Goal: Task Accomplishment & Management: Manage account settings

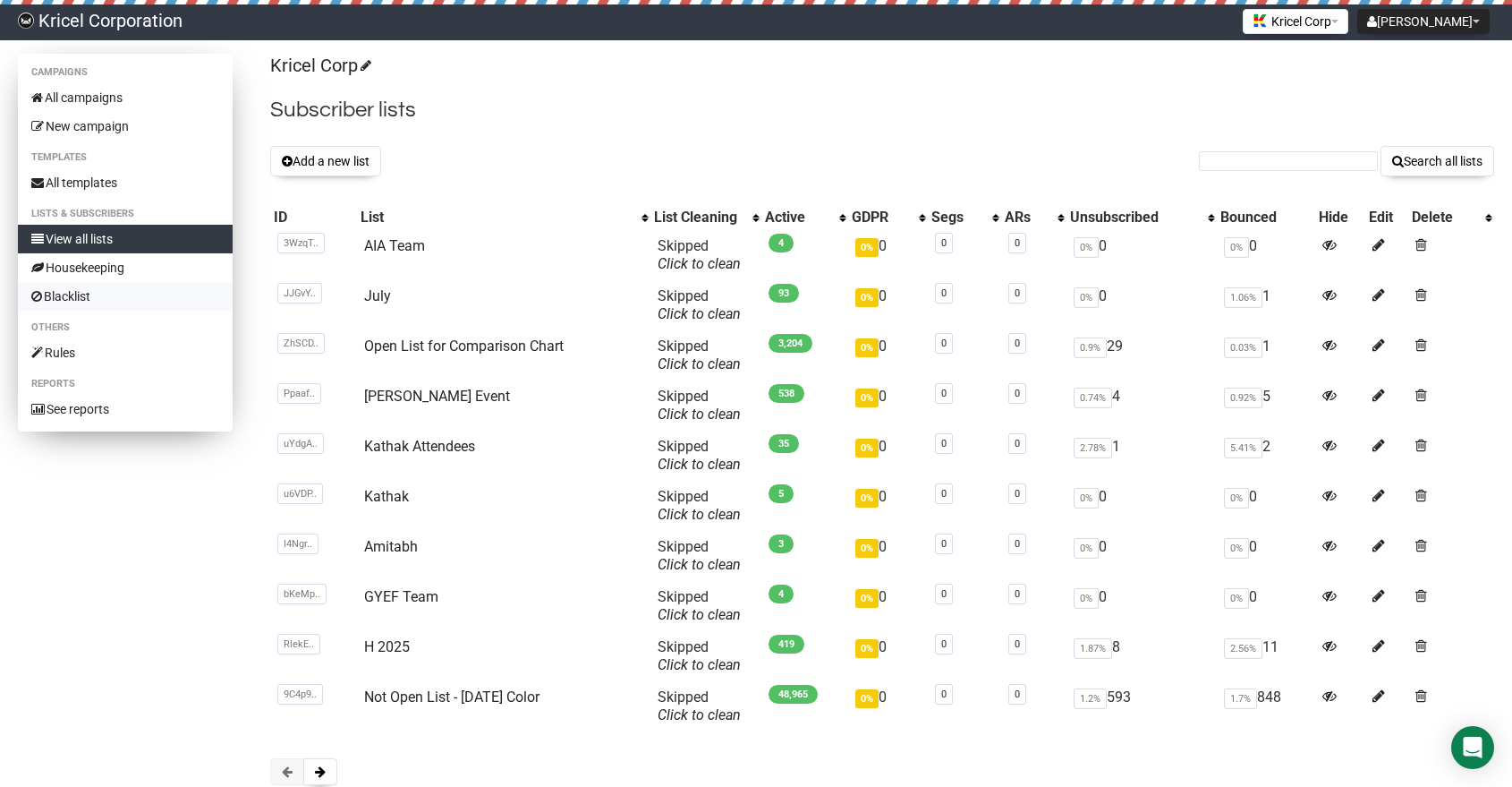
click at [73, 290] on link "Blacklist" at bounding box center [124, 296] width 214 height 29
click at [330, 167] on button "Add a new list" at bounding box center [325, 160] width 111 height 30
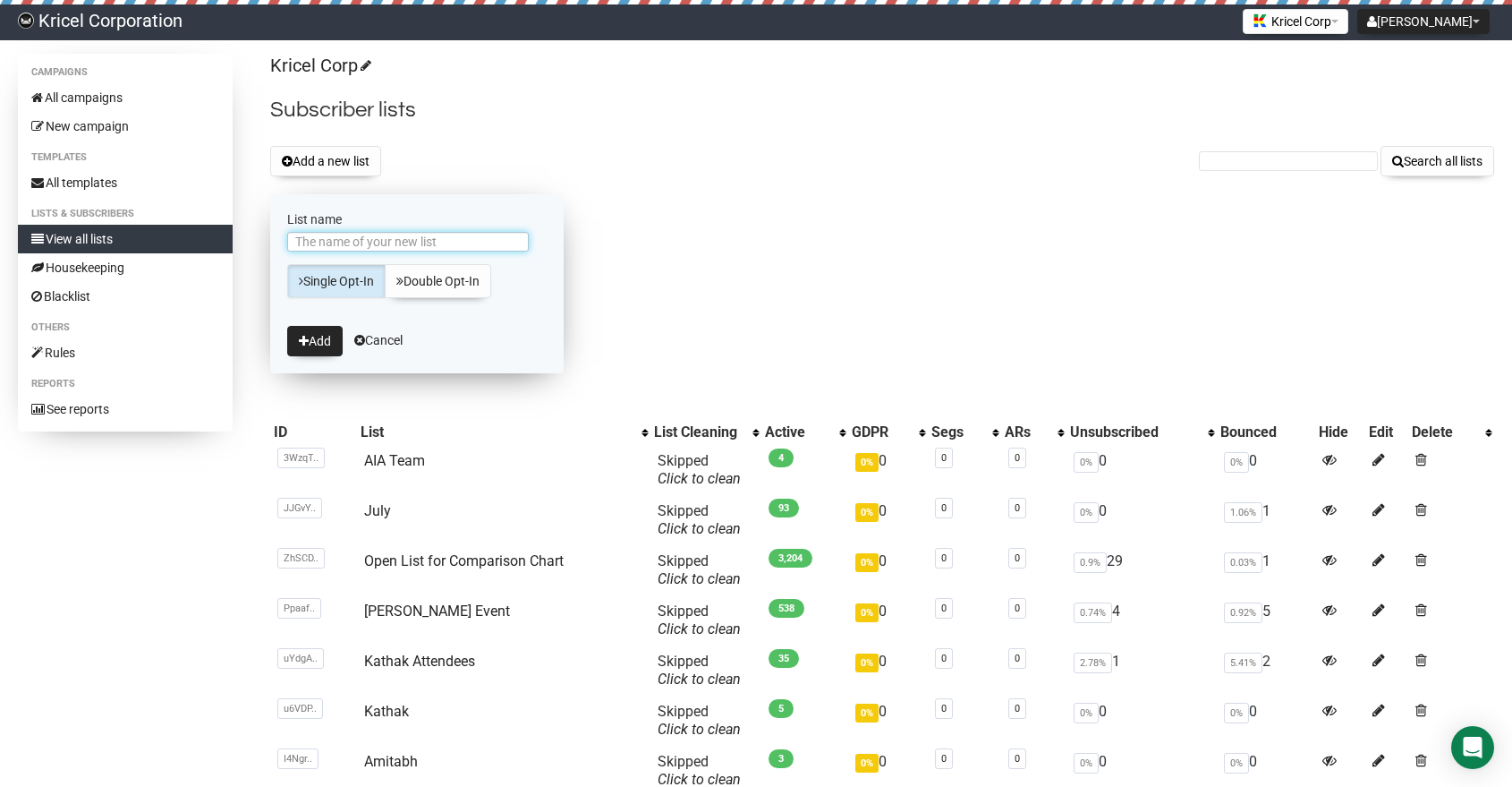
click at [480, 237] on input "List name" at bounding box center [408, 242] width 242 height 19
type input "[PERSON_NAME] Sign Up"
click at [314, 339] on button "Add" at bounding box center [314, 341] width 55 height 30
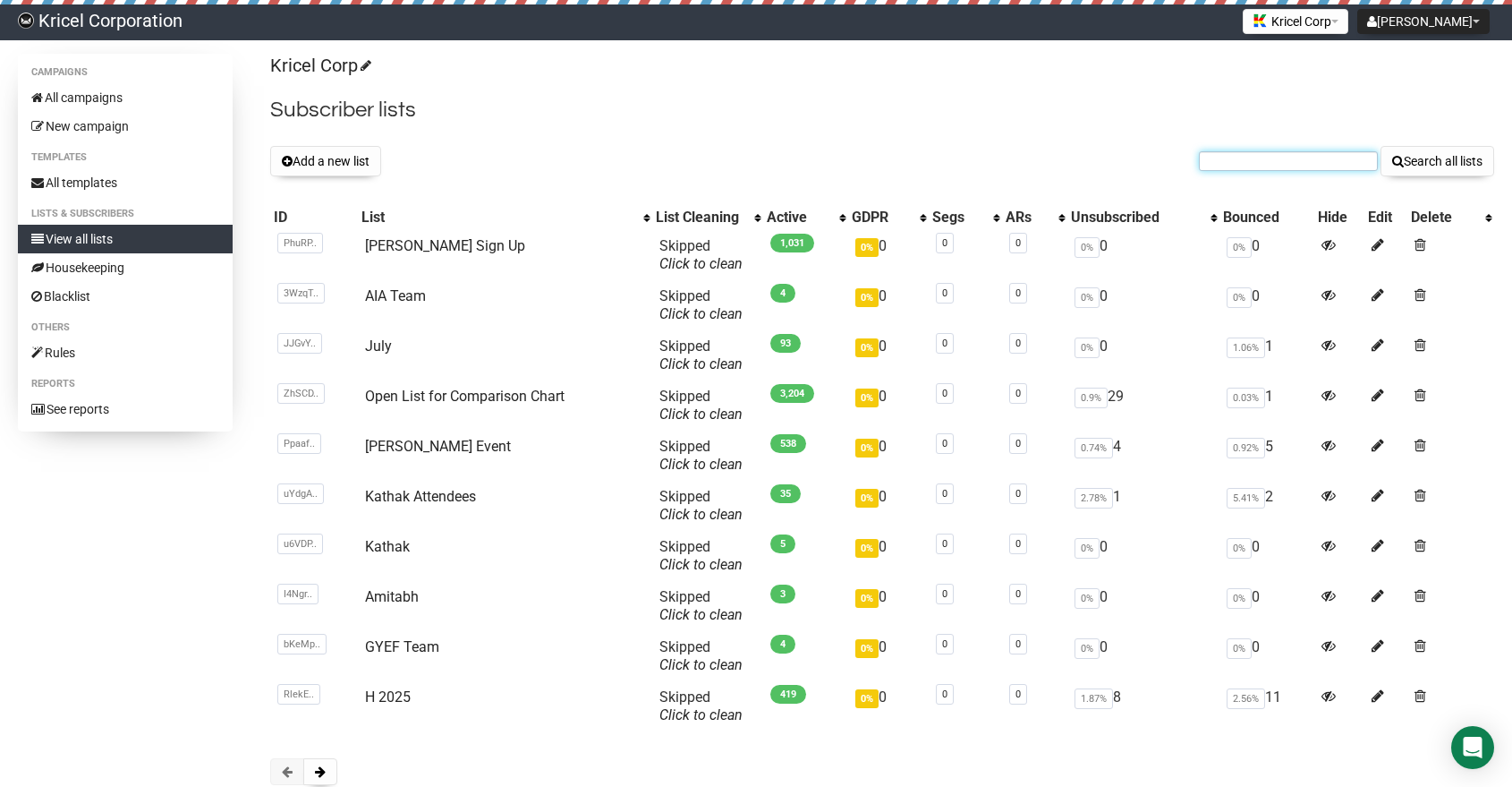
click at [1247, 162] on input "text" at bounding box center [1289, 161] width 179 height 19
type input "James"
click at [1434, 156] on button "Search all lists" at bounding box center [1437, 160] width 114 height 30
